Goal: Information Seeking & Learning: Check status

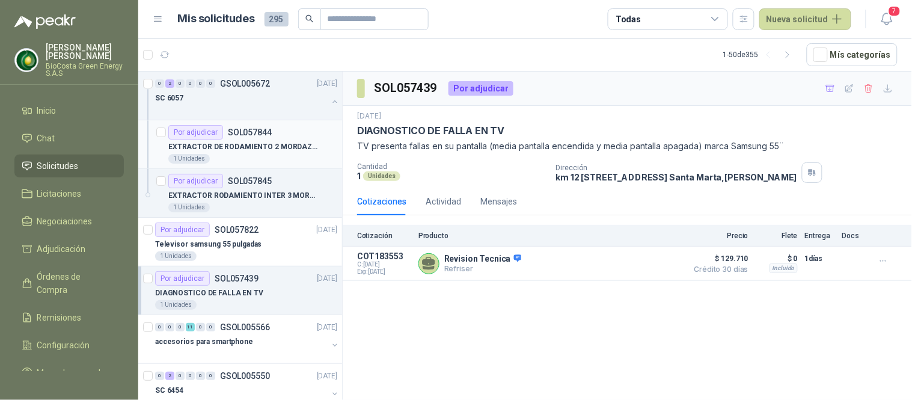
click at [255, 150] on p "EXTRACTOR DE RODAMIENTO 2 MORDAZA 9"" at bounding box center [243, 146] width 150 height 11
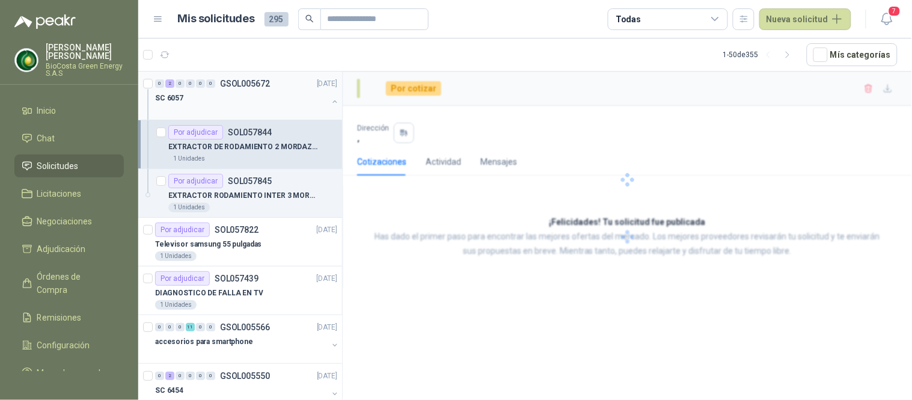
click at [206, 99] on div "SC 6057" at bounding box center [241, 98] width 173 height 14
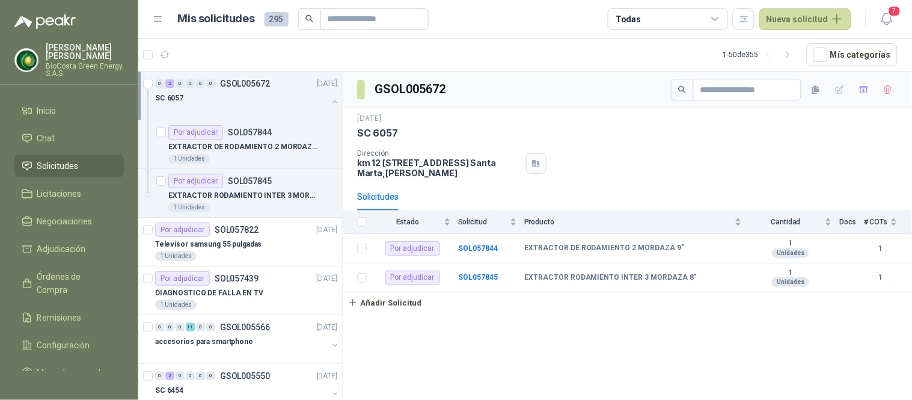
click at [223, 83] on p "GSOL005672" at bounding box center [245, 83] width 50 height 8
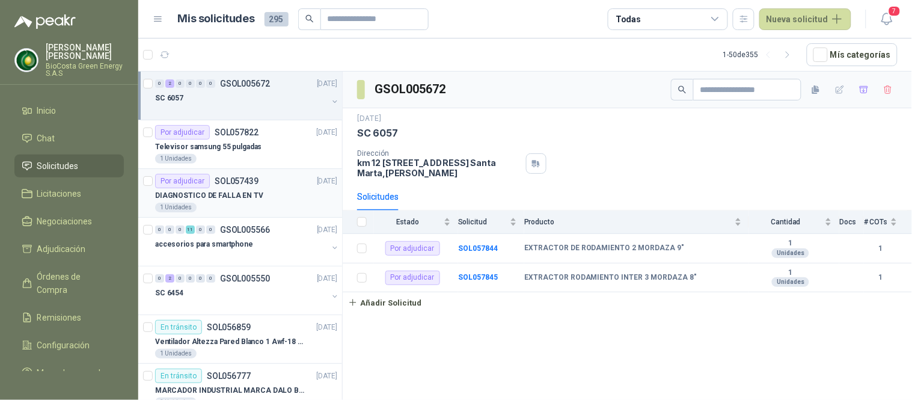
click at [216, 177] on p "SOL057439" at bounding box center [237, 181] width 44 height 8
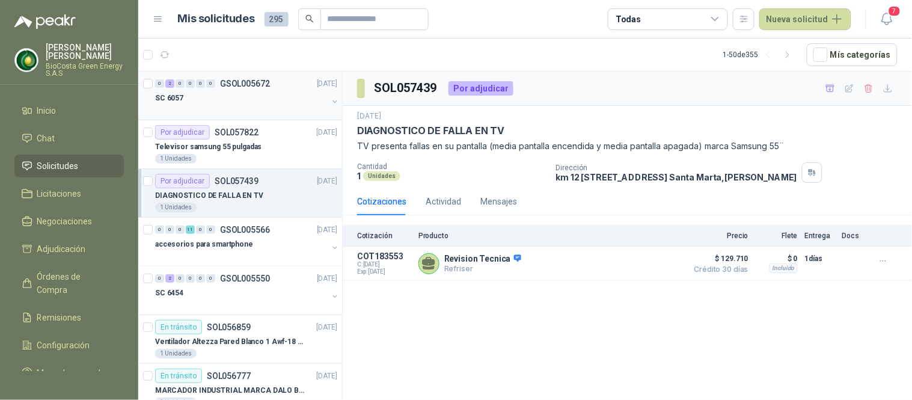
click at [223, 103] on div "SC 6057" at bounding box center [241, 98] width 173 height 14
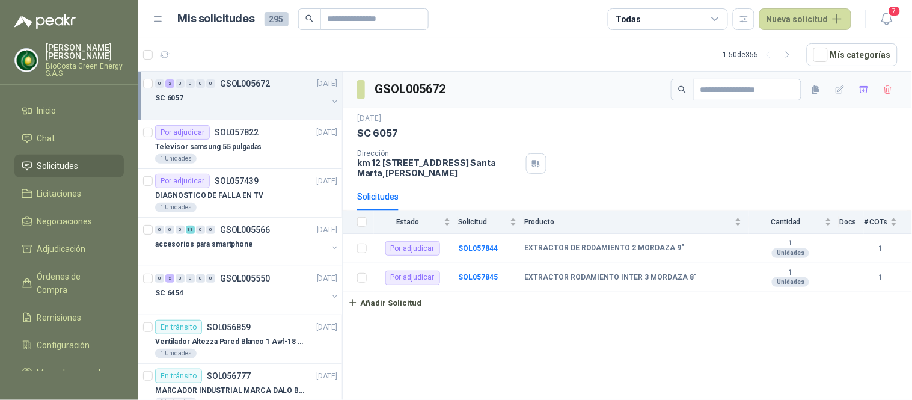
click at [803, 120] on div "[DATE]" at bounding box center [627, 118] width 541 height 11
